Goal: Task Accomplishment & Management: Manage account settings

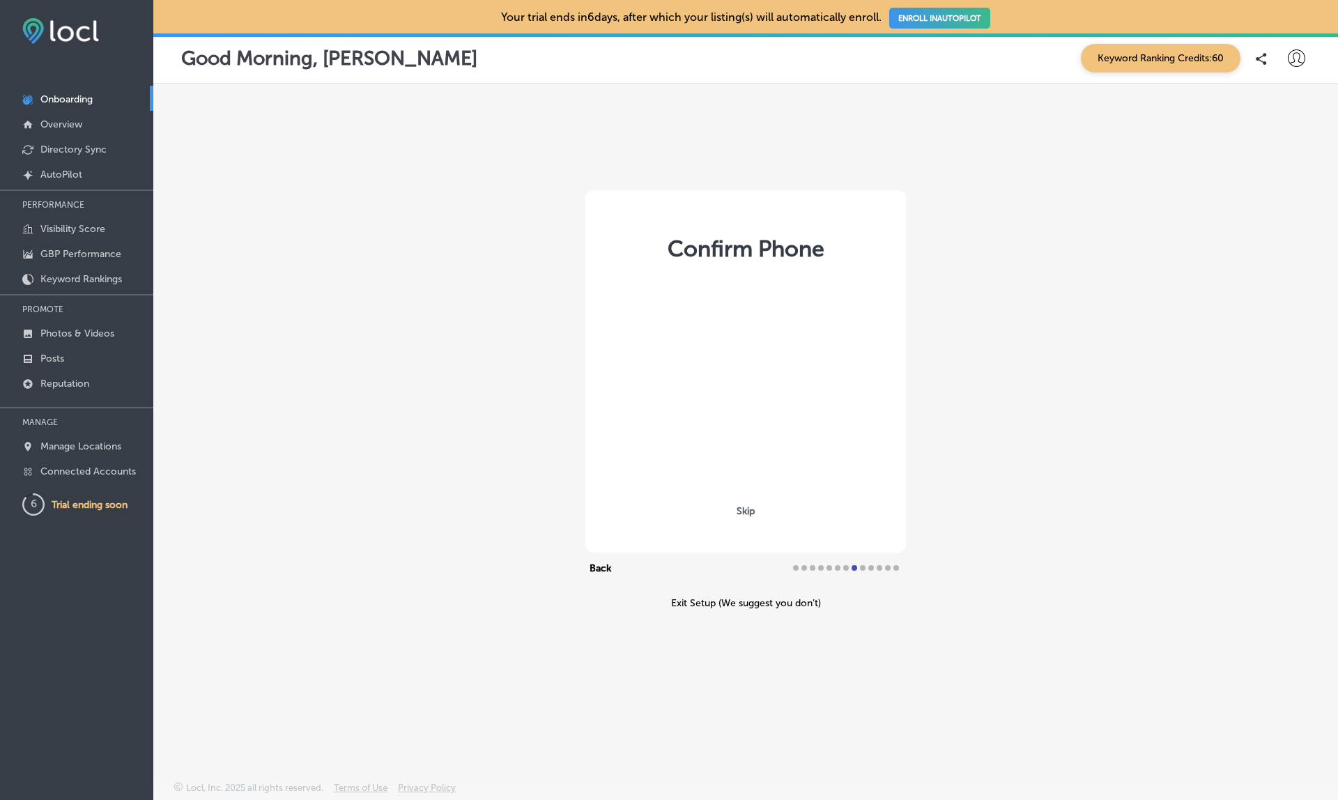
select select "US"
type input "[PHONE_NUMBER]"
click at [91, 454] on link "Manage Locations" at bounding box center [76, 445] width 153 height 25
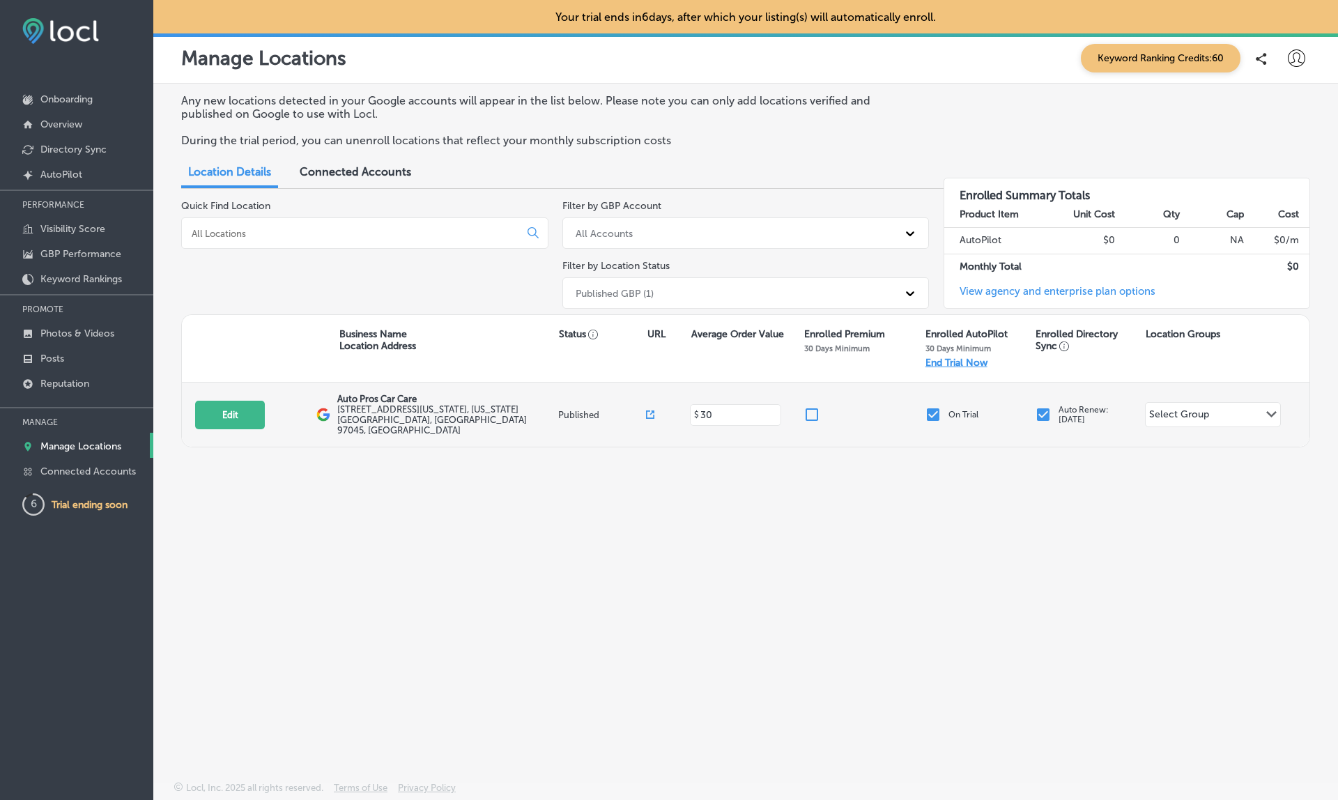
click at [932, 407] on input "checkbox" at bounding box center [933, 414] width 17 height 17
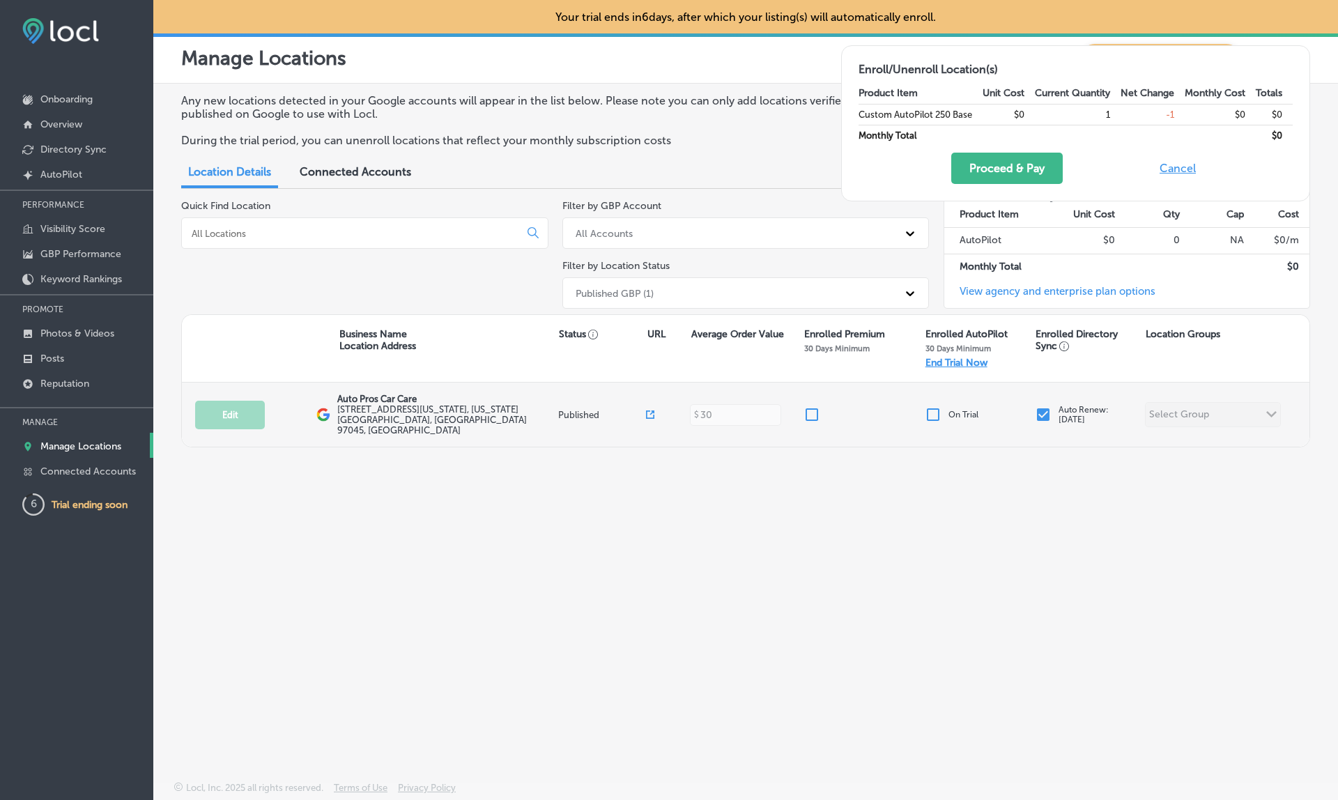
click at [932, 407] on input "checkbox" at bounding box center [933, 414] width 17 height 17
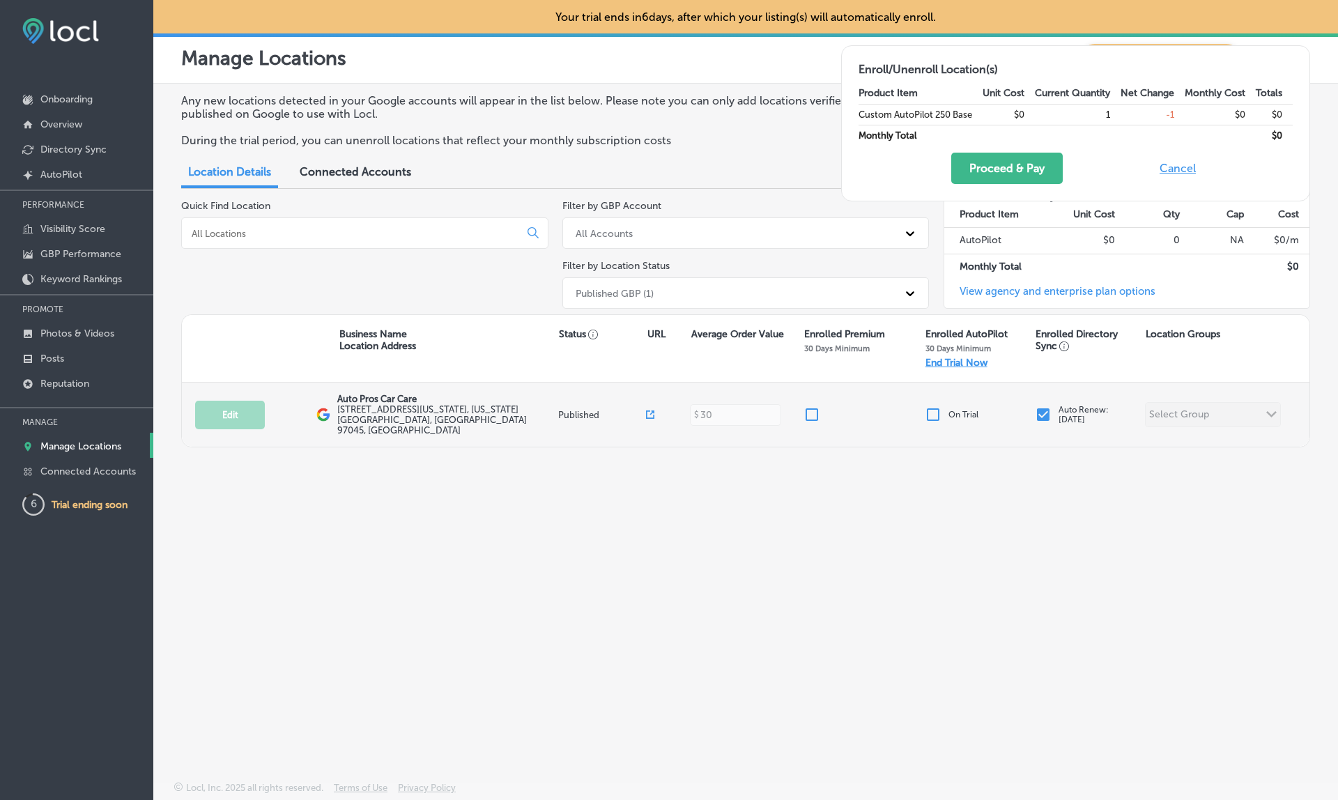
checkbox input "true"
click at [811, 410] on input "checkbox" at bounding box center [811, 414] width 17 height 17
checkbox input "true"
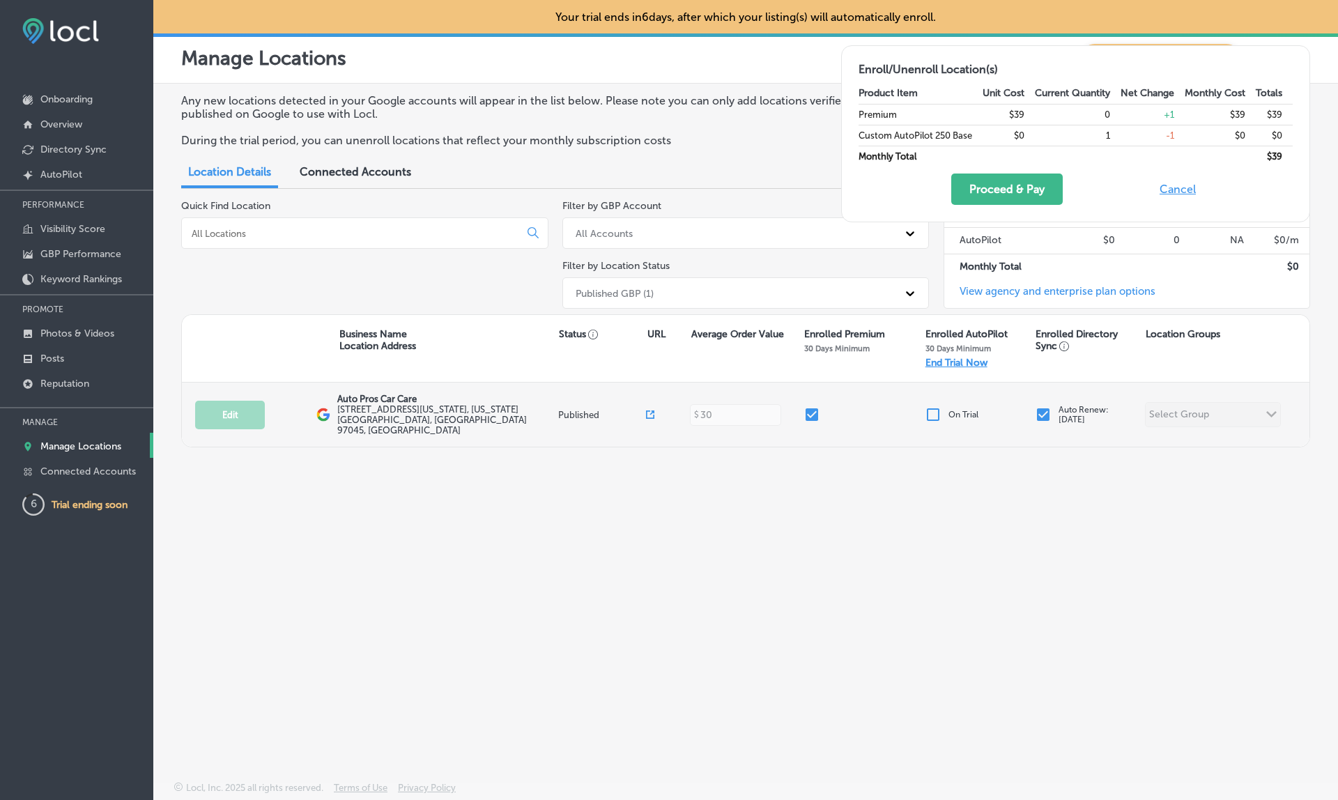
click at [932, 406] on input "checkbox" at bounding box center [933, 414] width 17 height 17
checkbox input "true"
checkbox input "false"
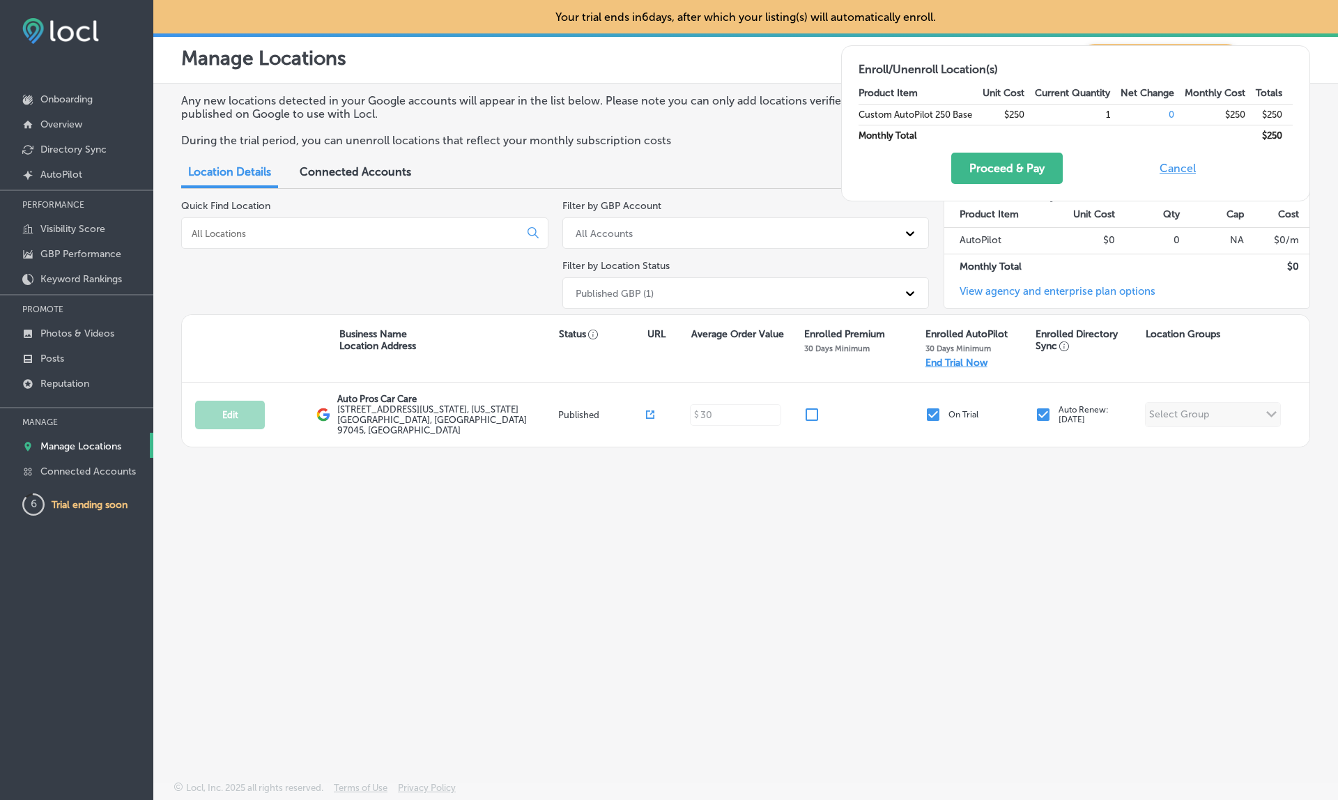
click at [1169, 167] on button "Cancel" at bounding box center [1177, 168] width 45 height 31
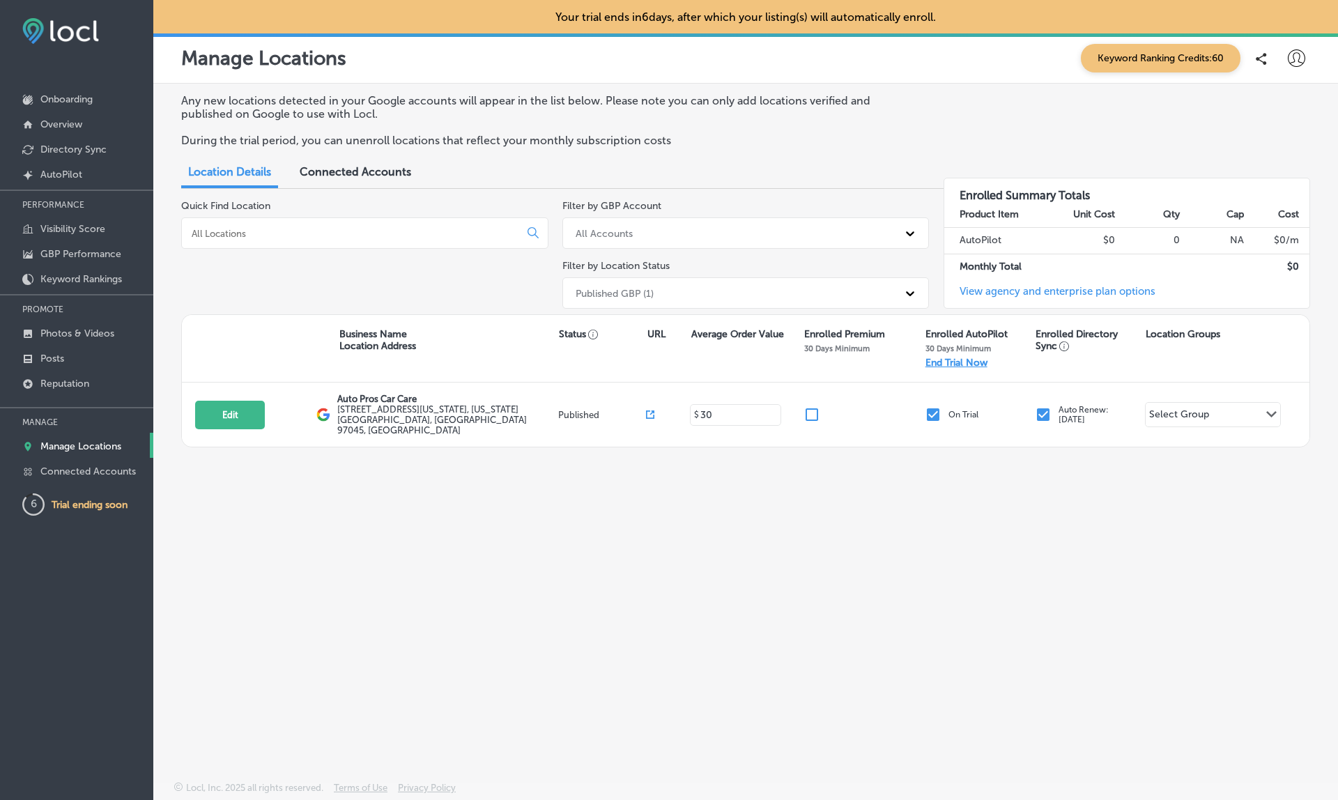
click at [1084, 289] on link "View agency and enterprise plan options" at bounding box center [1049, 296] width 211 height 23
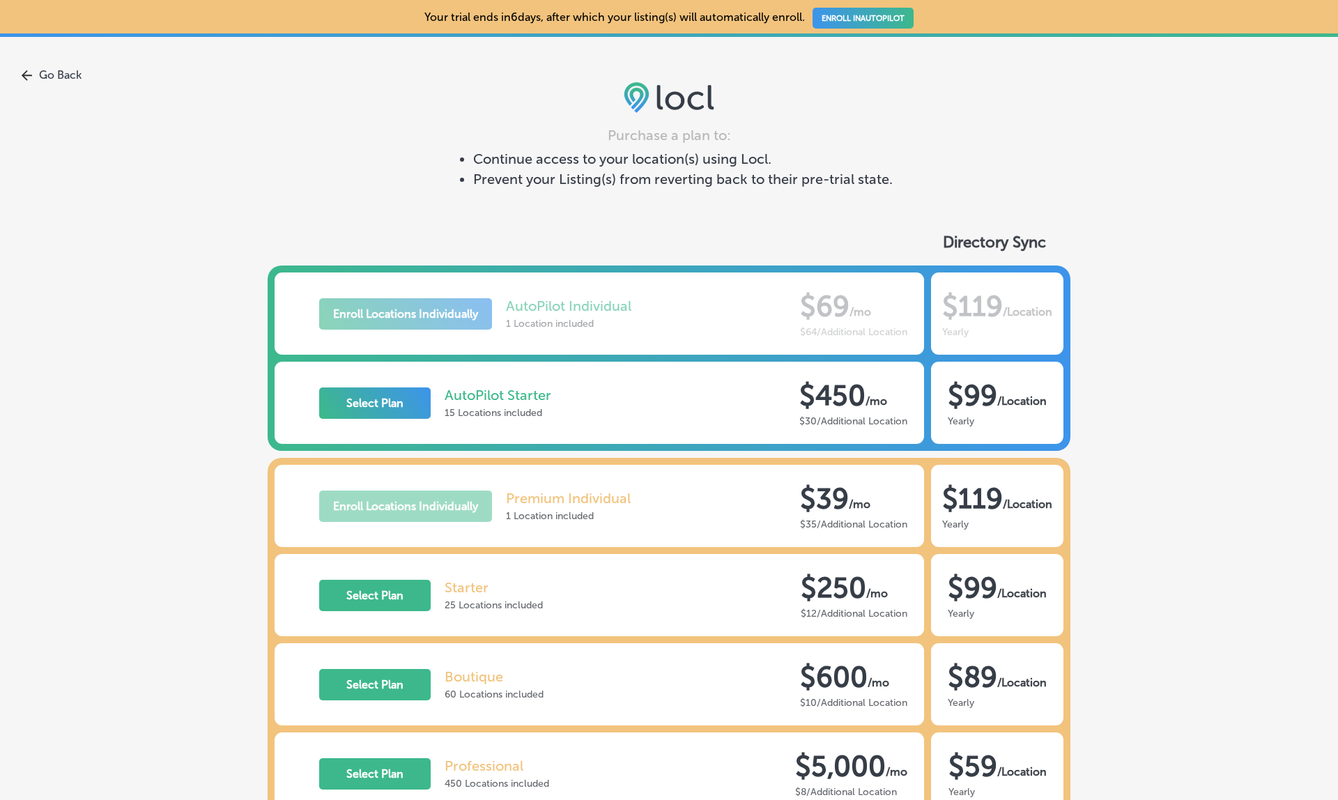
click at [70, 70] on link "Go Back" at bounding box center [669, 74] width 1338 height 13
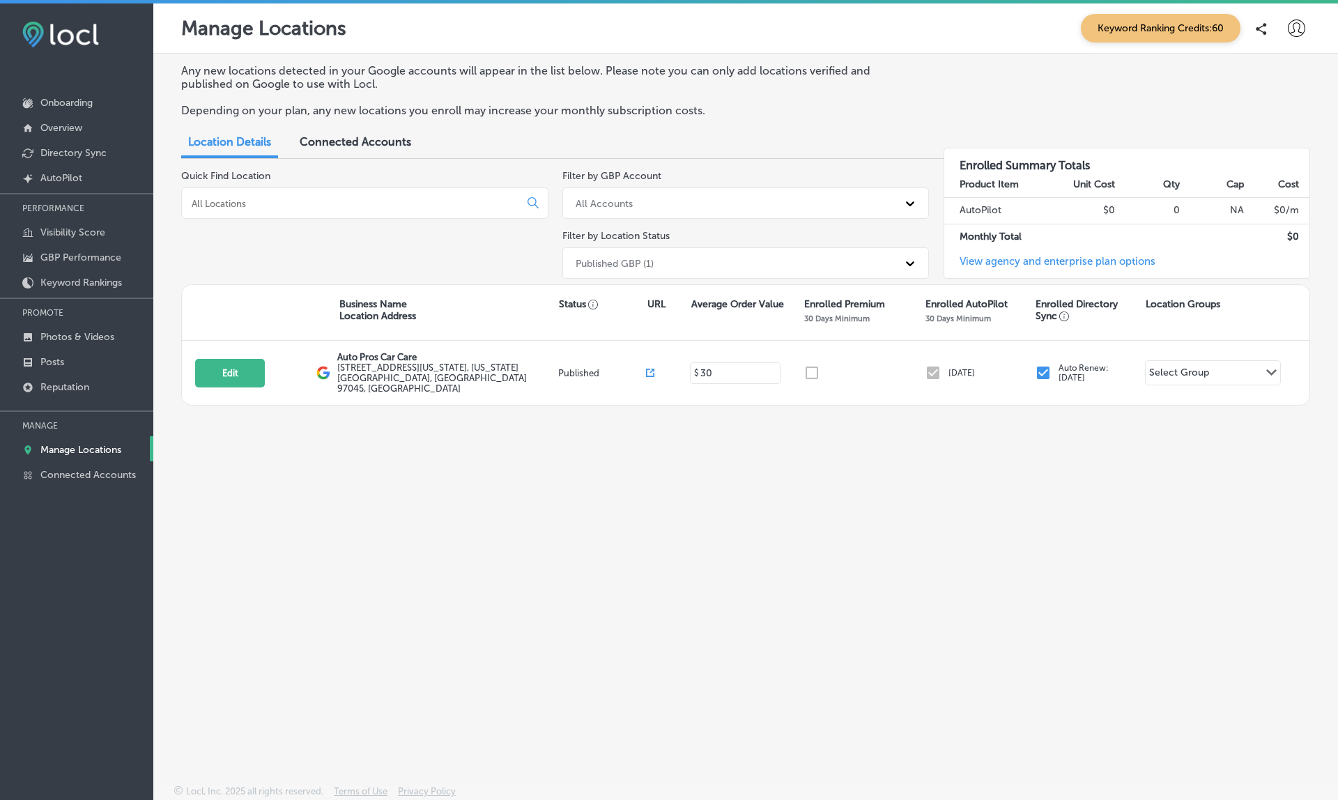
click at [1161, 104] on div "Any new locations detected in your Google accounts will appear in the list belo…" at bounding box center [745, 96] width 1129 height 64
click at [1294, 26] on icon at bounding box center [1296, 28] width 17 height 17
click at [1263, 73] on p "My Account" at bounding box center [1277, 78] width 63 height 17
select select "US"
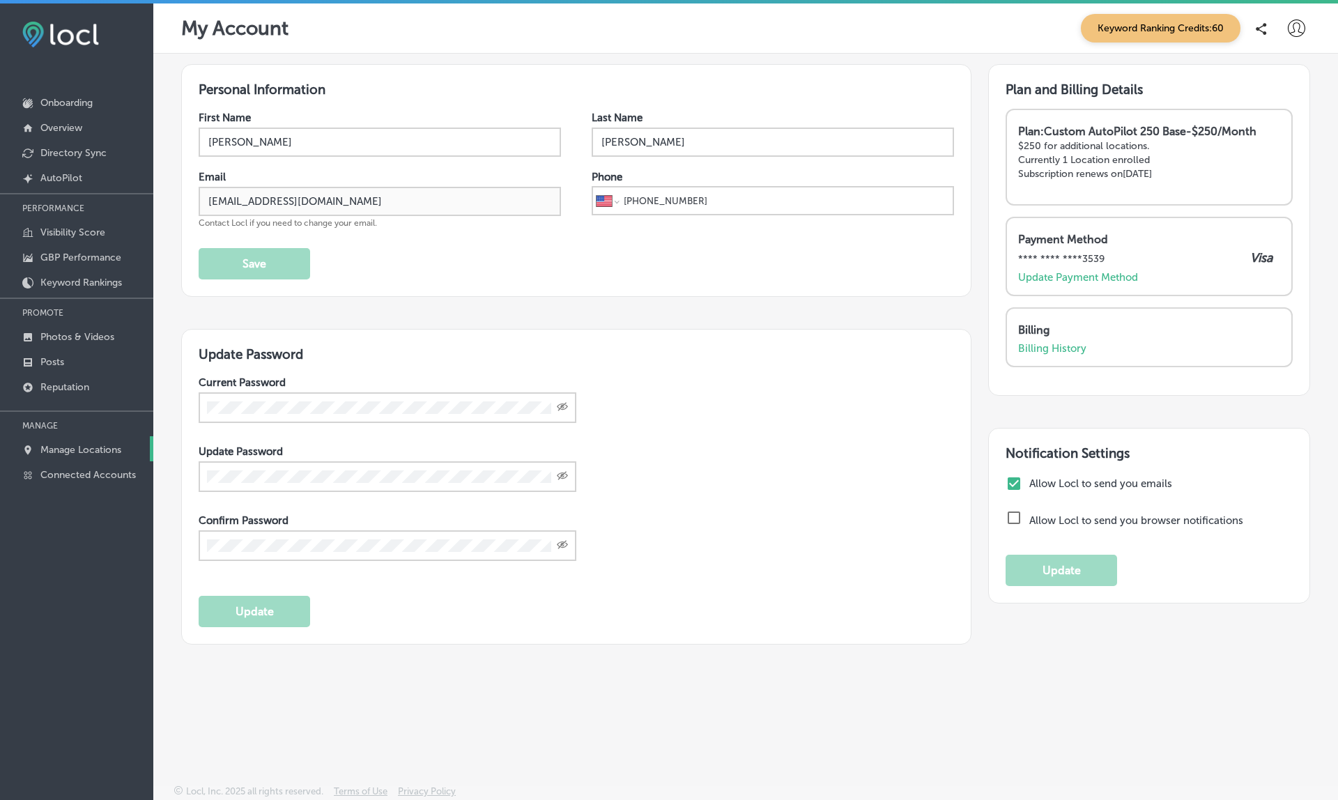
click at [74, 448] on p "Manage Locations" at bounding box center [80, 450] width 81 height 12
